Goal: Information Seeking & Learning: Learn about a topic

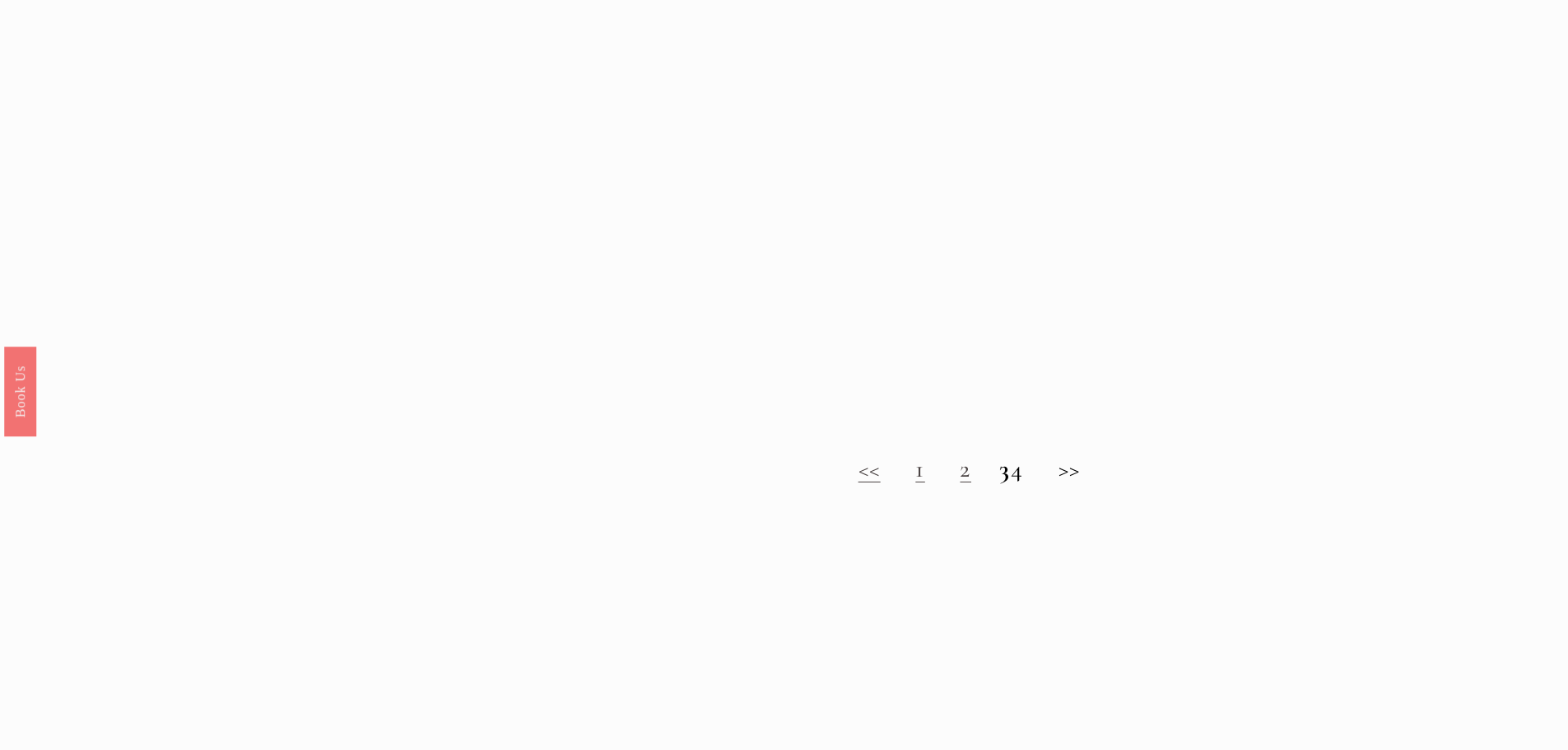
scroll to position [1565, 0]
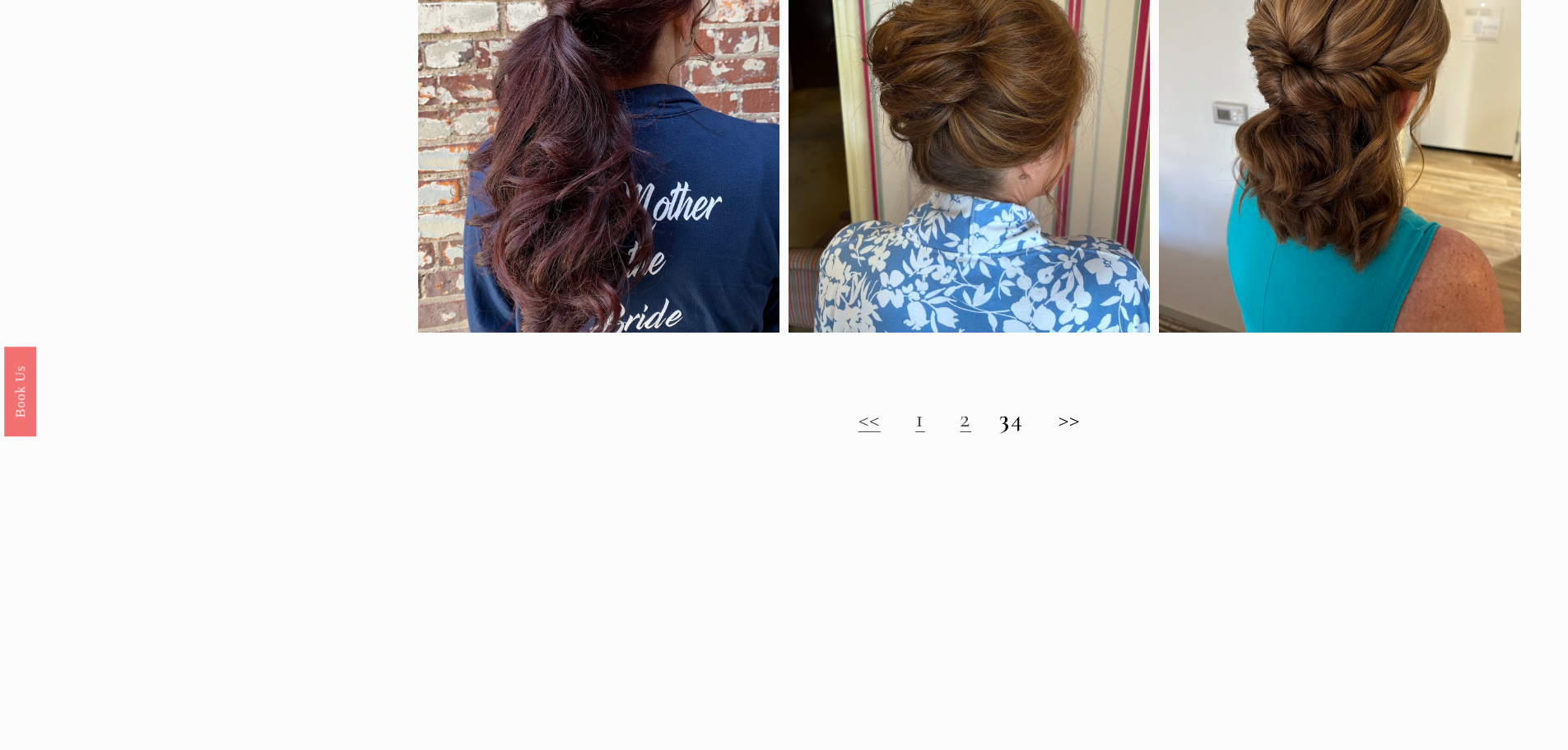
click at [960, 430] on link "2" at bounding box center [966, 418] width 12 height 30
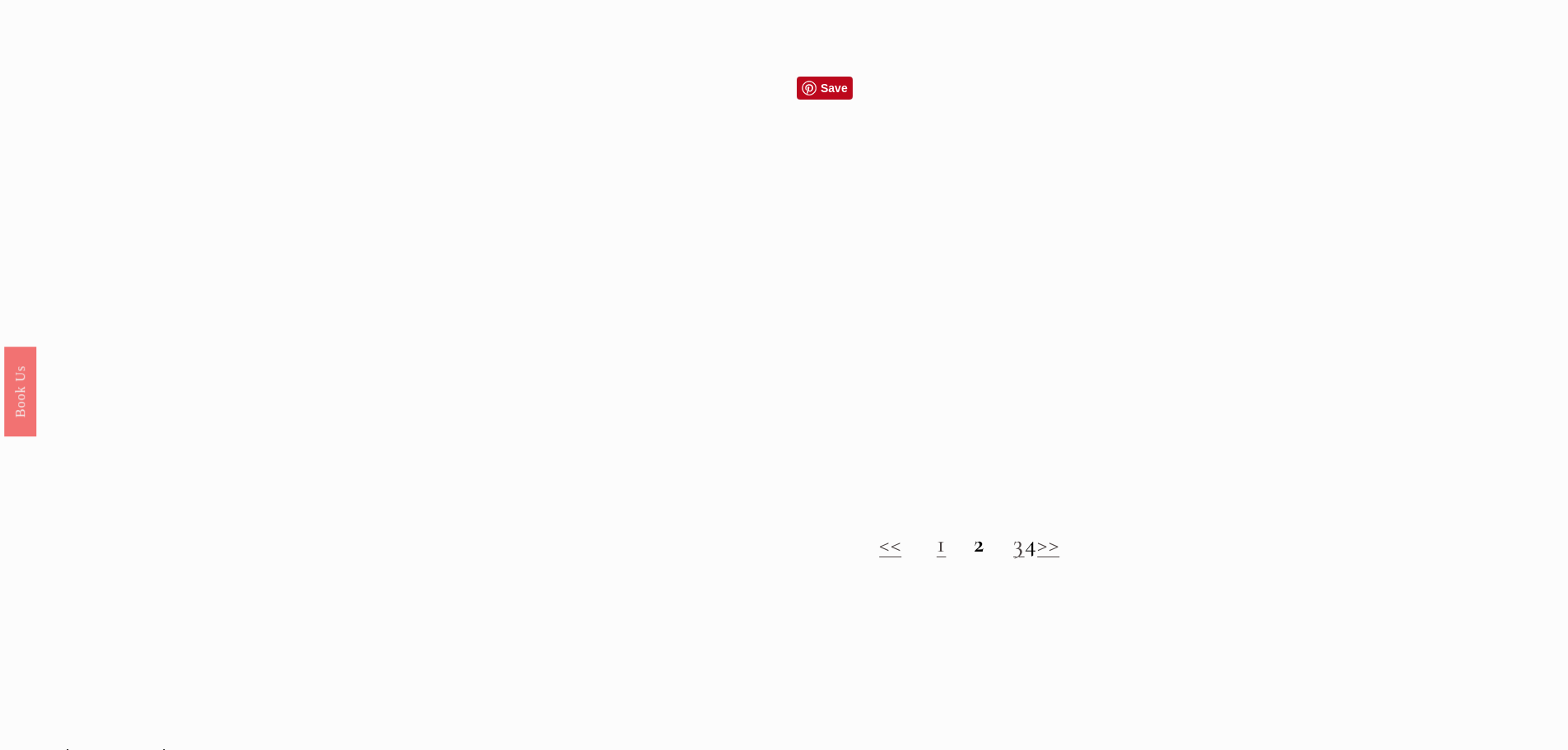
scroll to position [1482, 0]
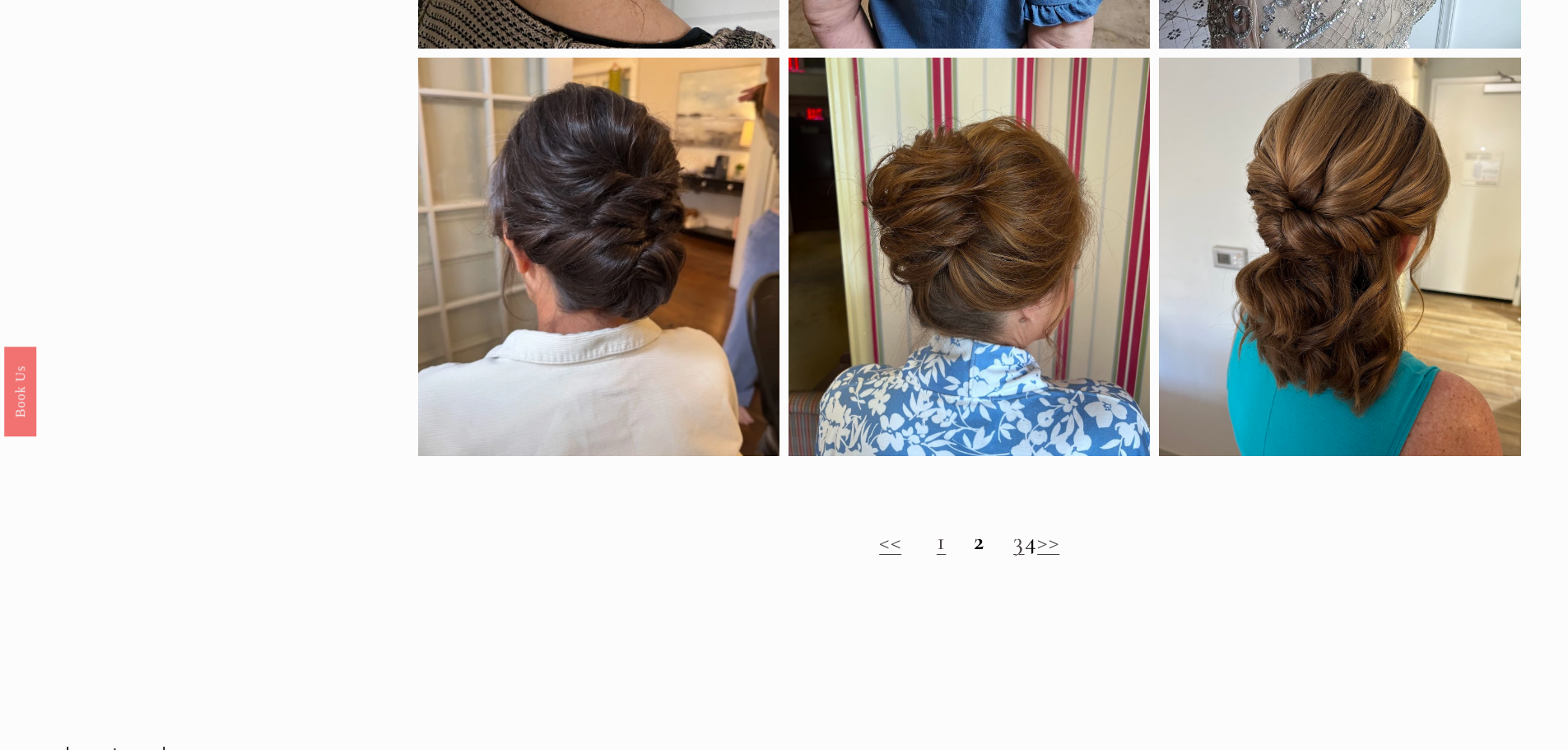
click at [1014, 557] on link "3" at bounding box center [1019, 541] width 12 height 30
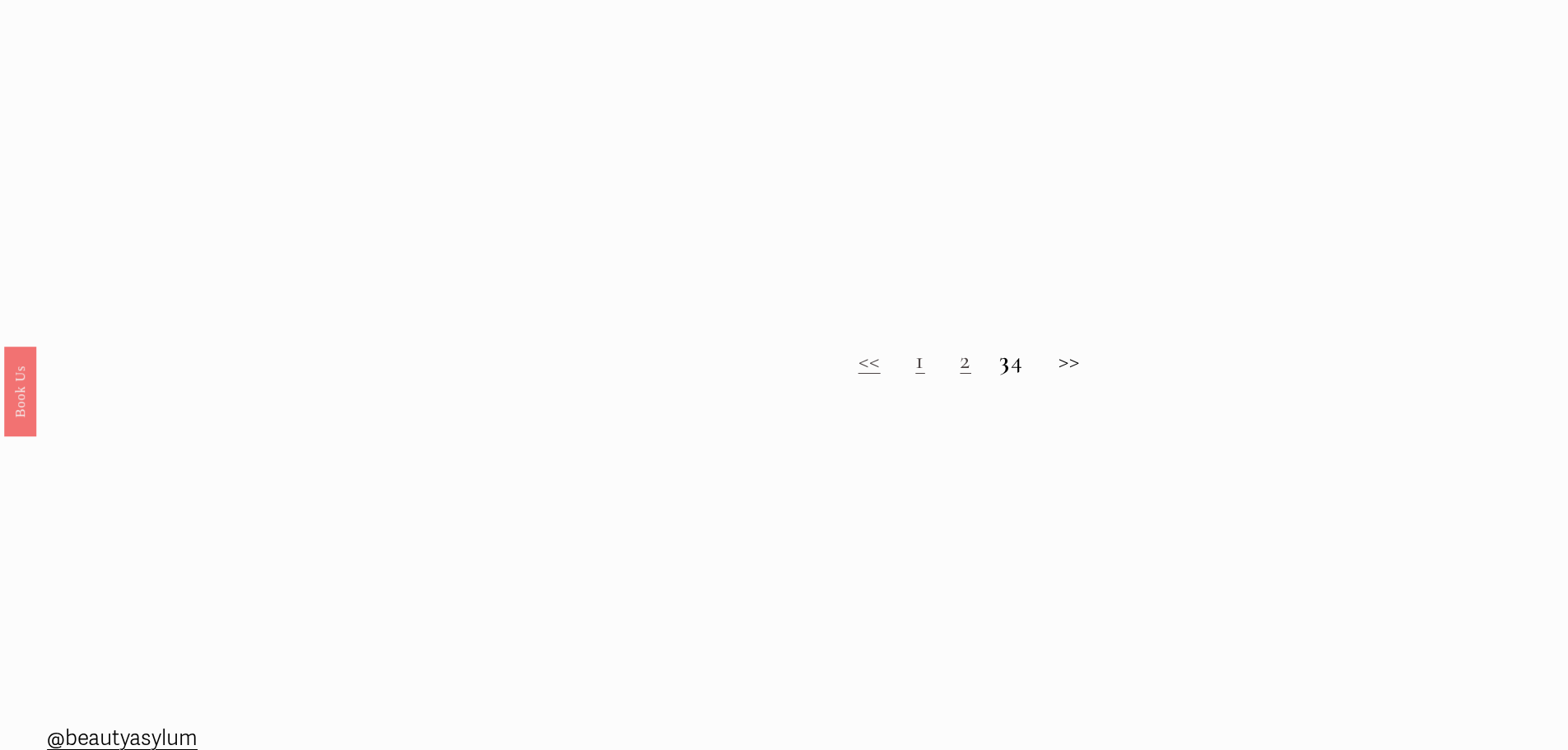
scroll to position [1518, 0]
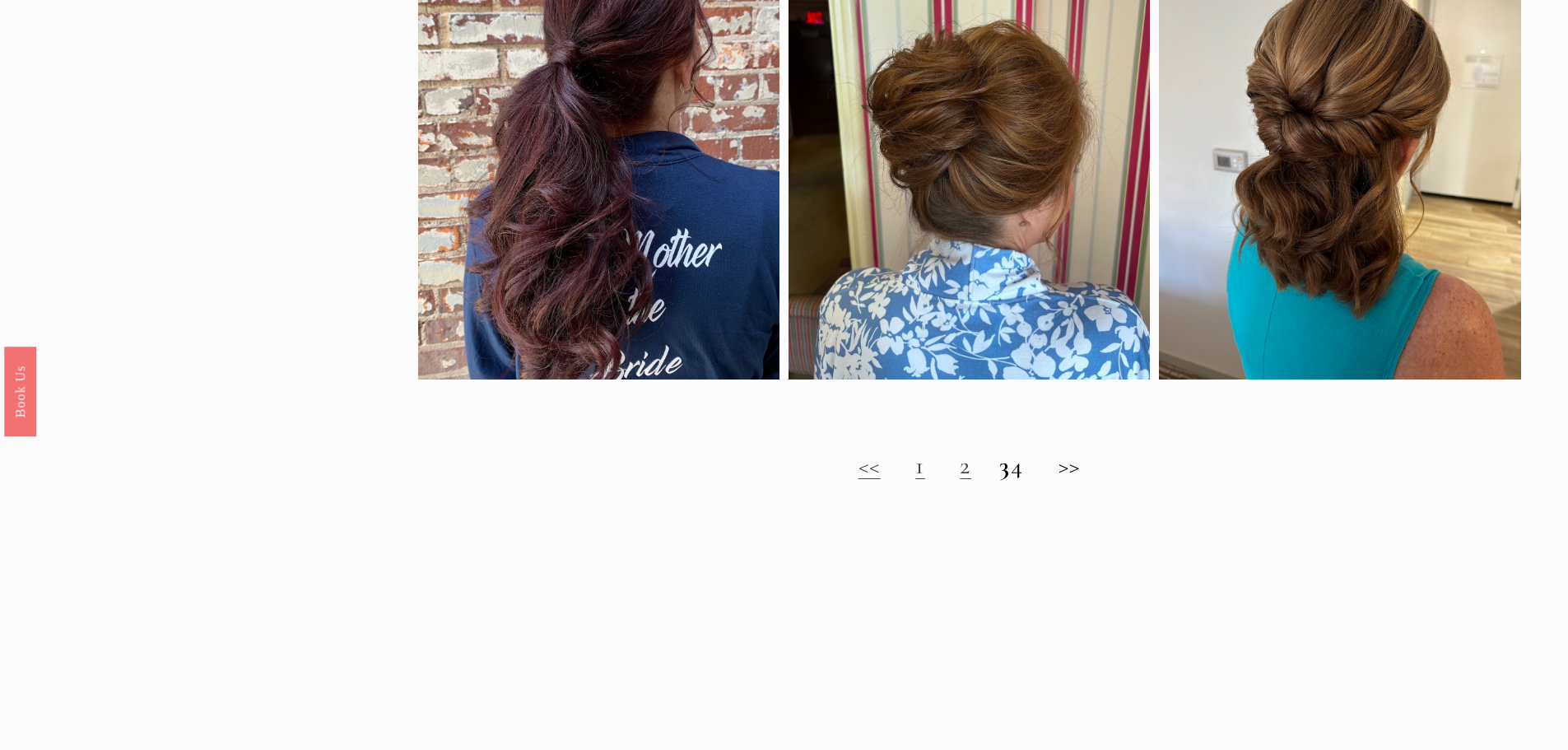
click at [1085, 475] on h2 "<< 1 2 3 4 >>" at bounding box center [969, 466] width 1103 height 29
click at [1034, 481] on h2 "<< 1 2 3 4 >>" at bounding box center [969, 466] width 1103 height 29
click at [1031, 481] on h2 "<< 1 2 3 4 >>" at bounding box center [969, 466] width 1103 height 29
click at [960, 481] on link "2" at bounding box center [966, 465] width 12 height 30
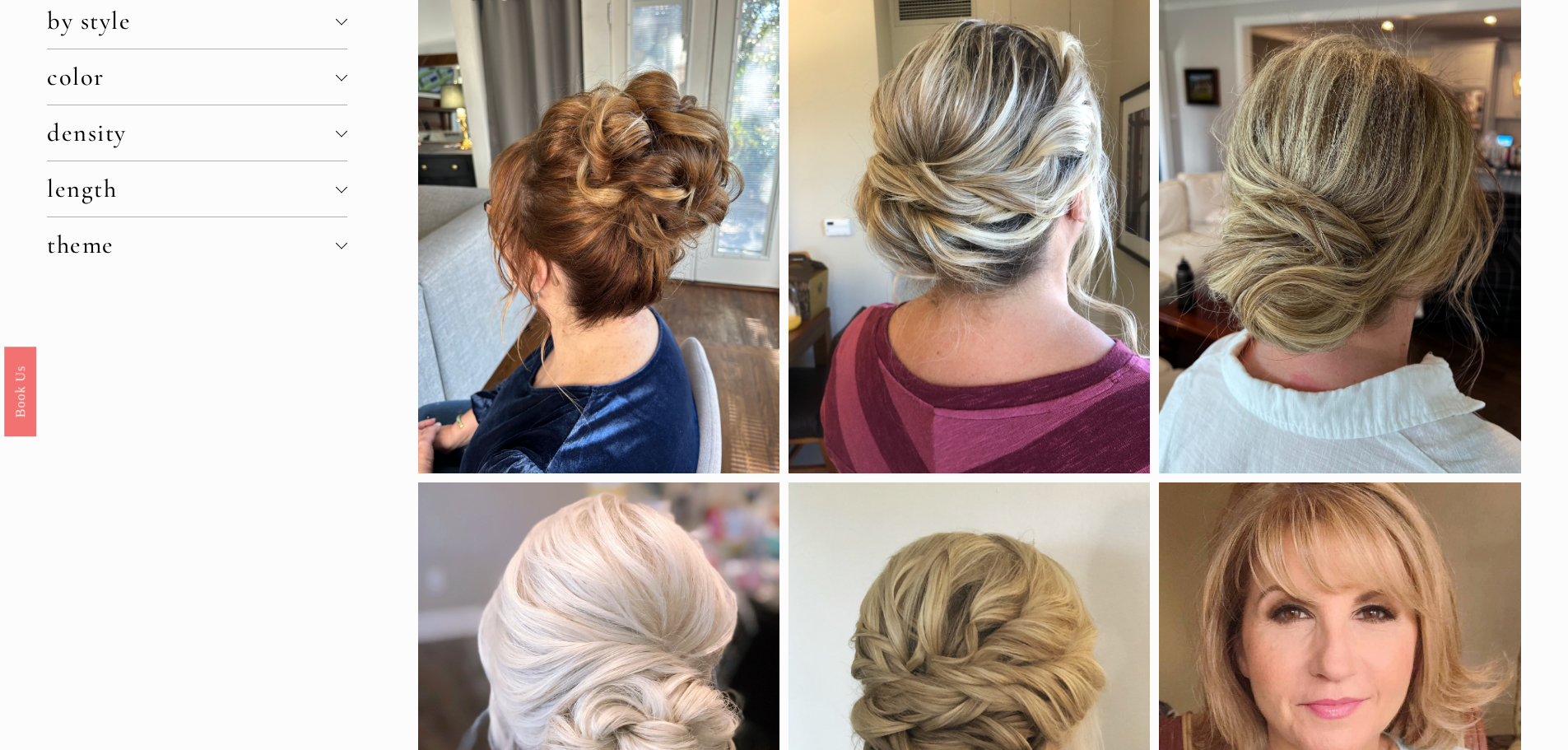
scroll to position [182, 0]
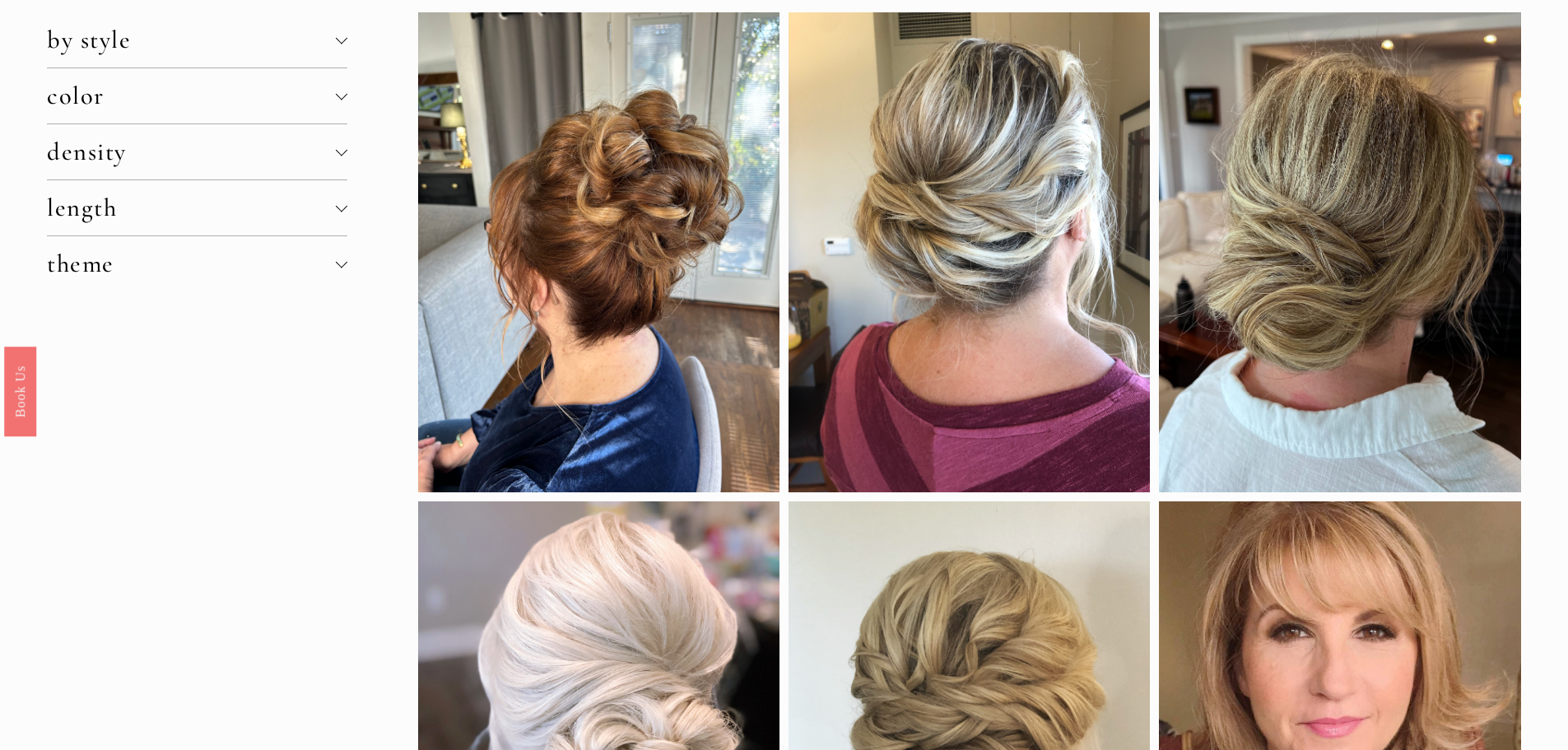
click at [346, 212] on div at bounding box center [341, 208] width 12 height 12
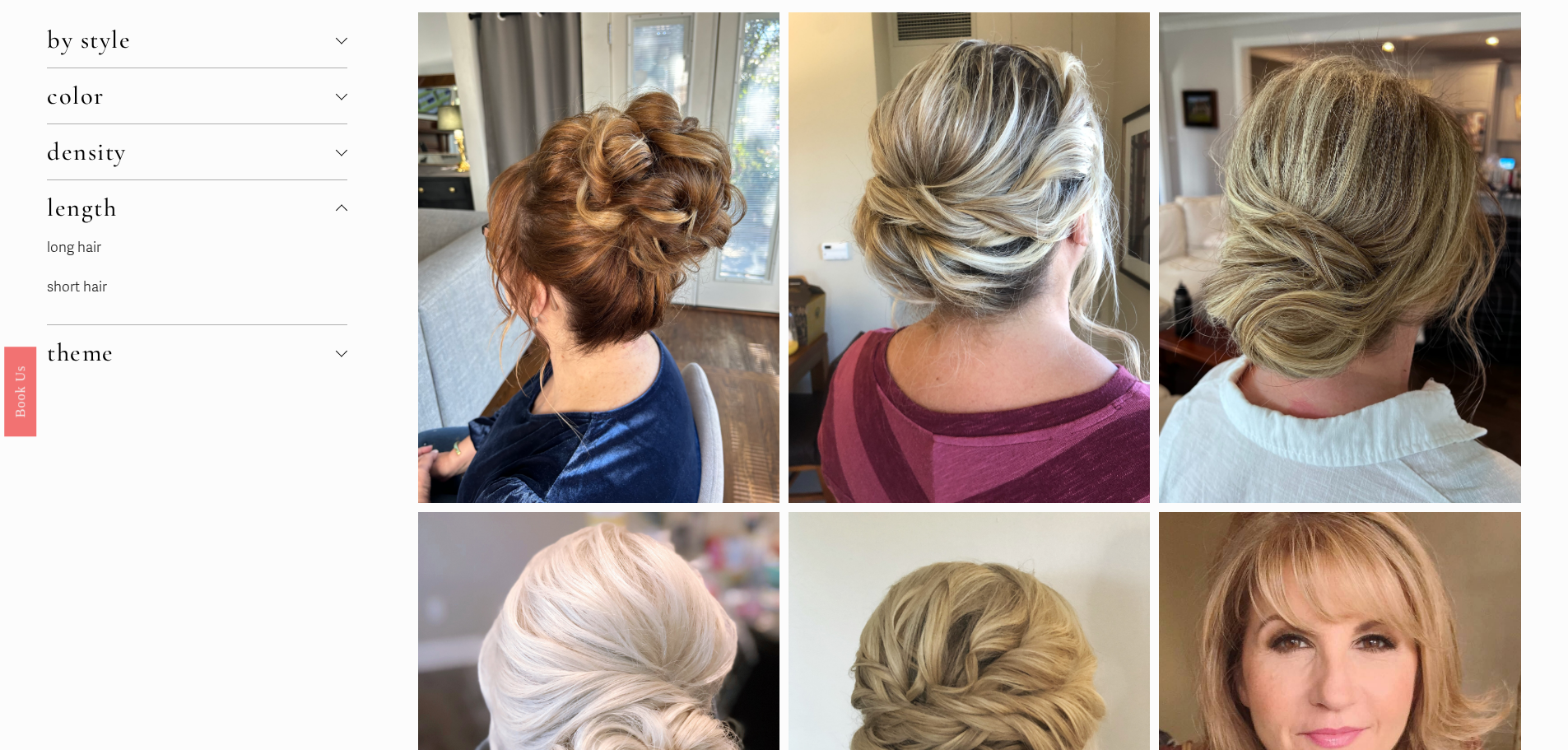
click at [94, 253] on link "long hair" at bounding box center [74, 247] width 54 height 18
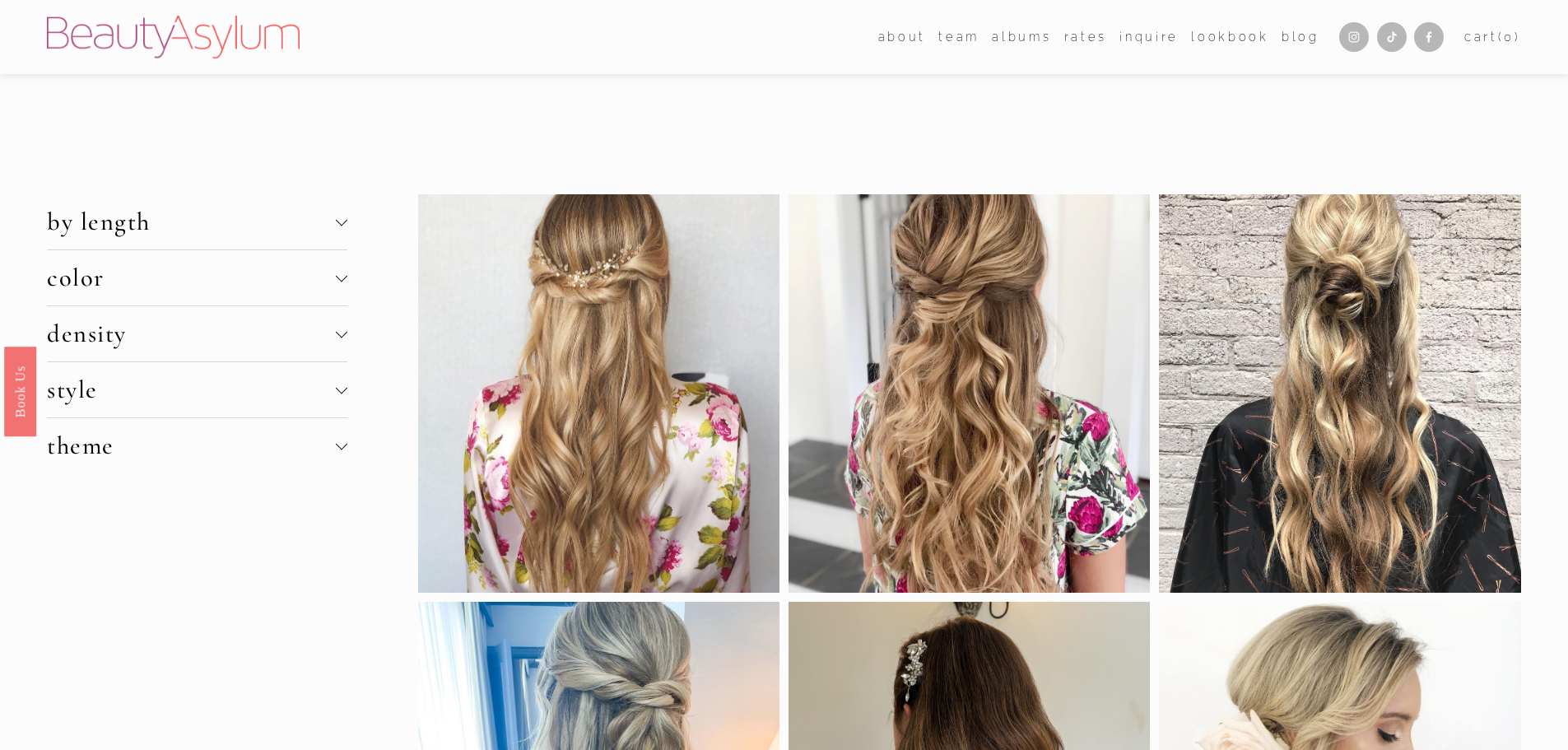
click at [85, 388] on span "style" at bounding box center [191, 390] width 288 height 30
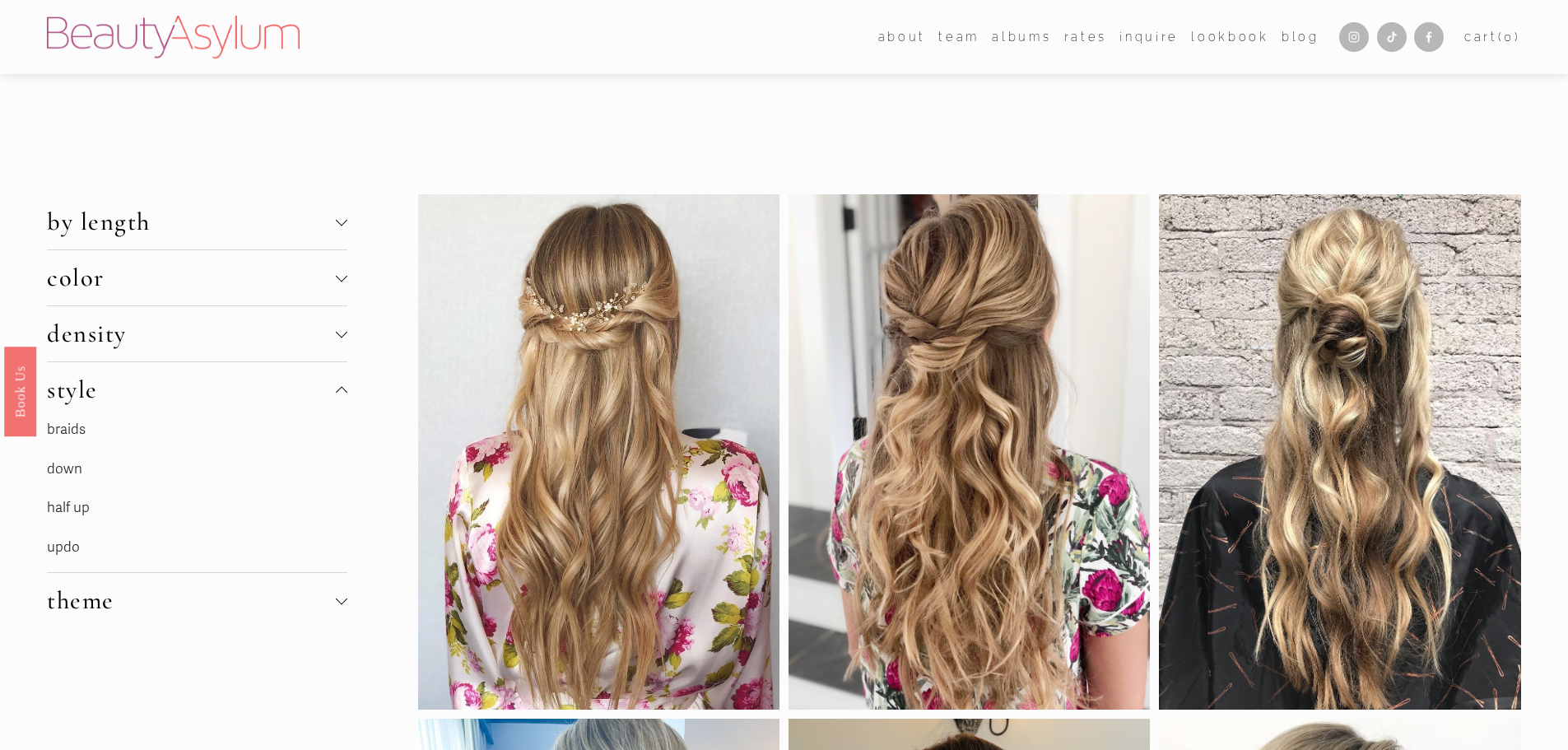
click at [91, 549] on p "updo" at bounding box center [171, 548] width 247 height 26
click at [75, 551] on link "updo" at bounding box center [64, 548] width 33 height 18
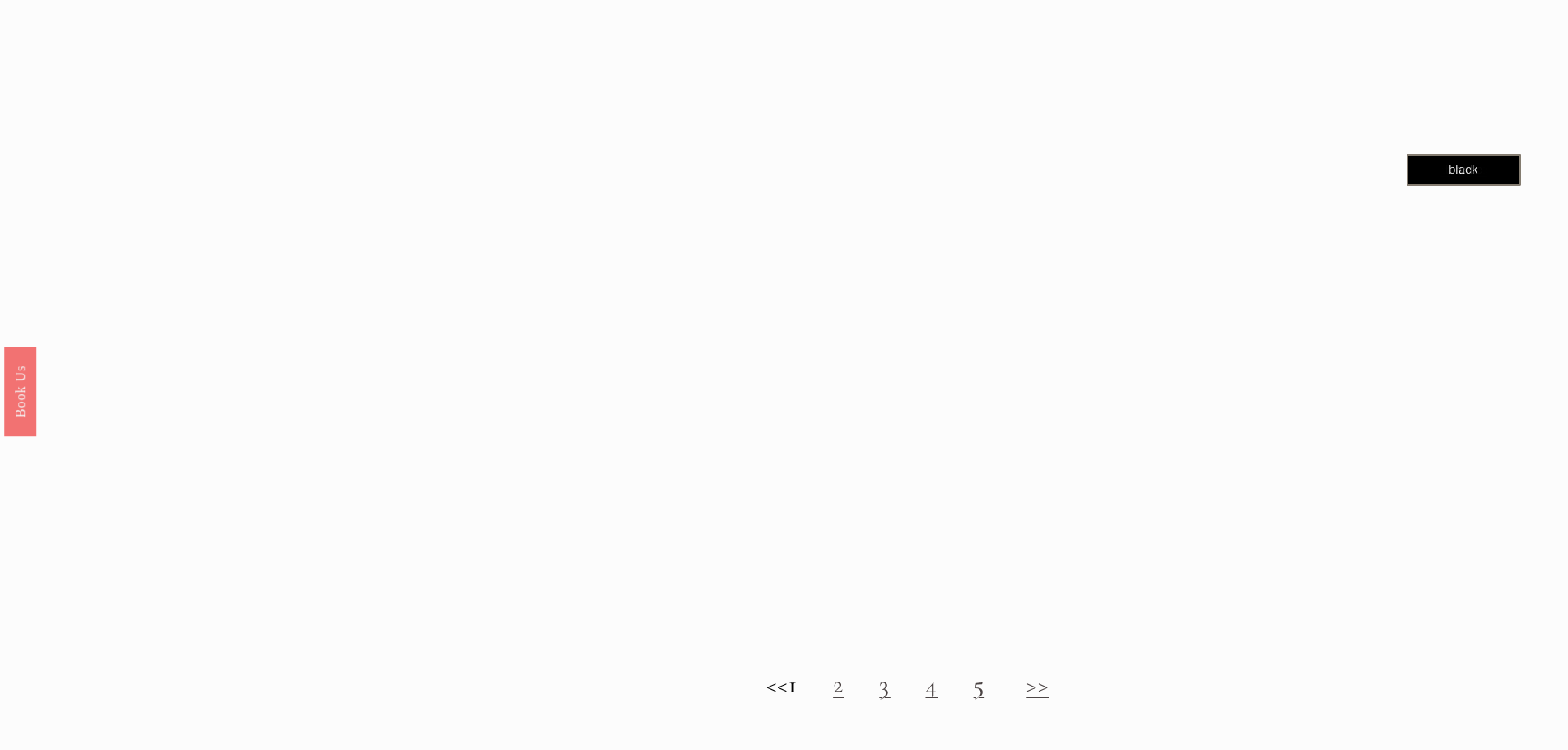
scroll to position [1812, 0]
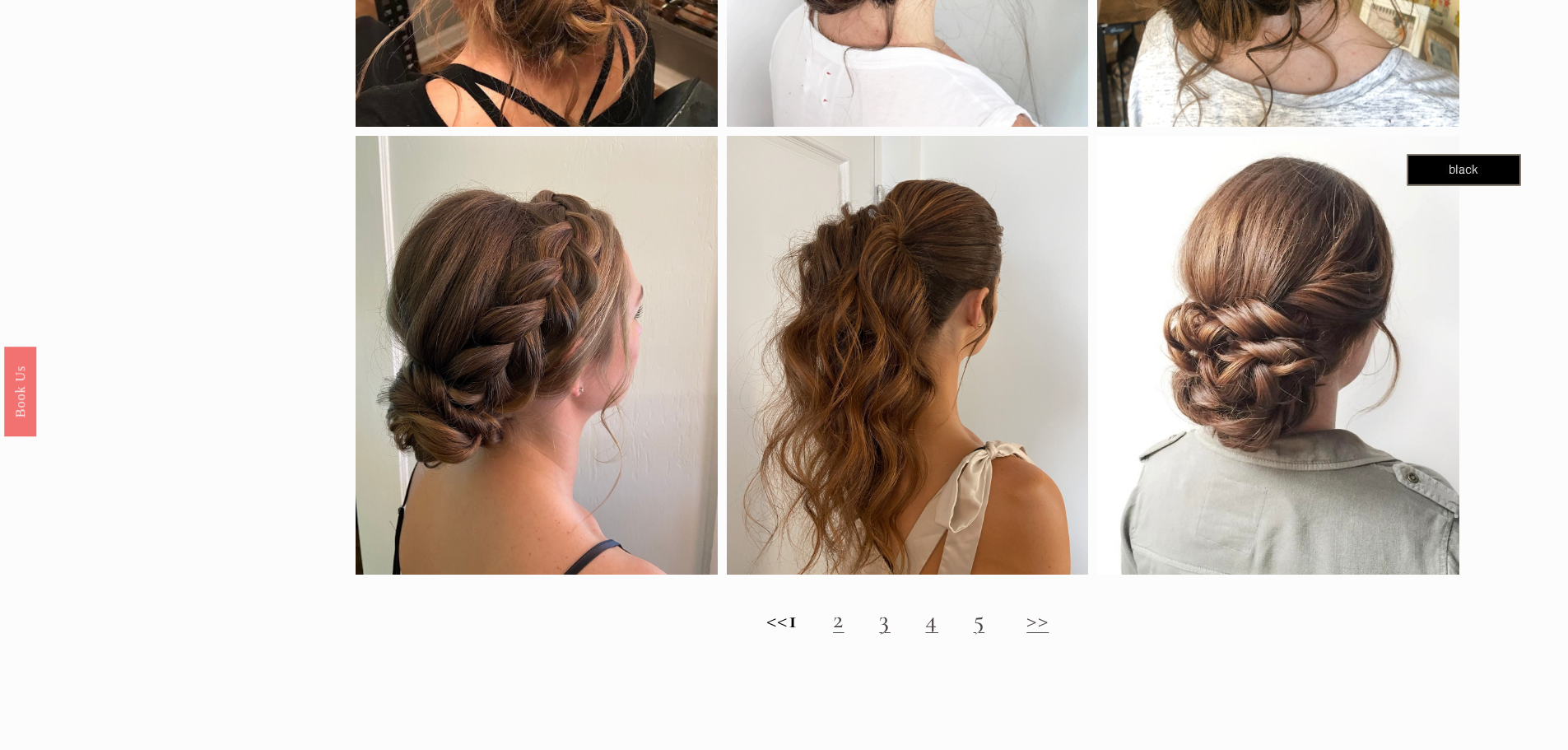
click at [845, 635] on link "2" at bounding box center [839, 619] width 12 height 30
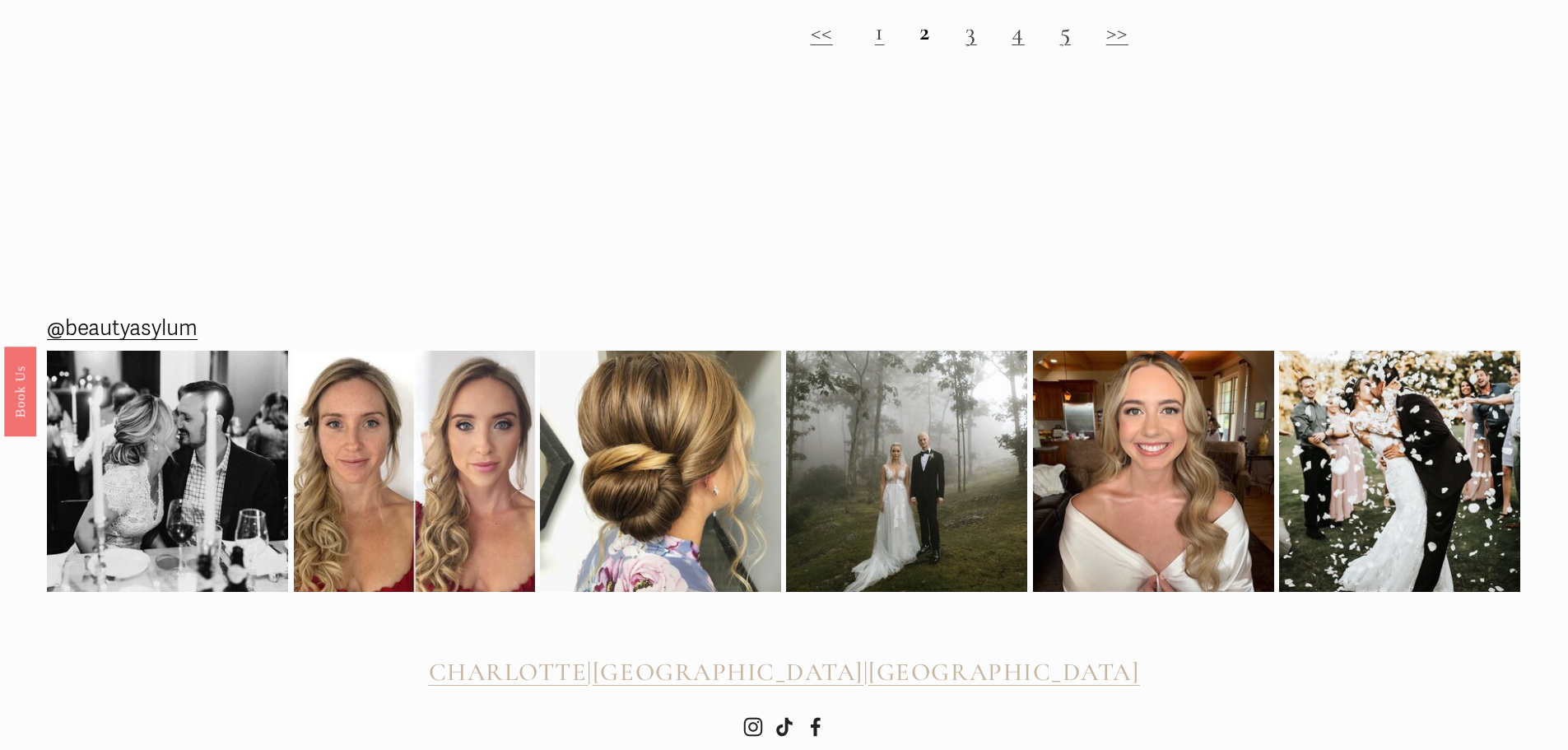
scroll to position [2327, 0]
